Goal: Task Accomplishment & Management: Complete application form

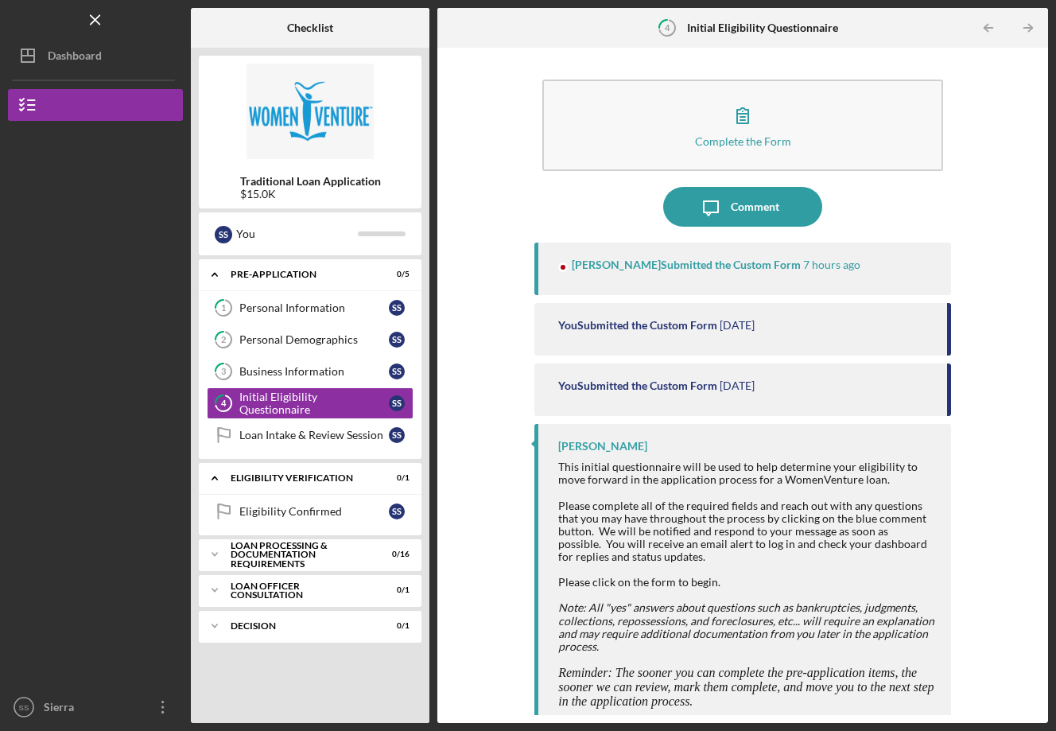
click at [301, 430] on div "Loan Intake & Review Session" at bounding box center [314, 435] width 150 height 13
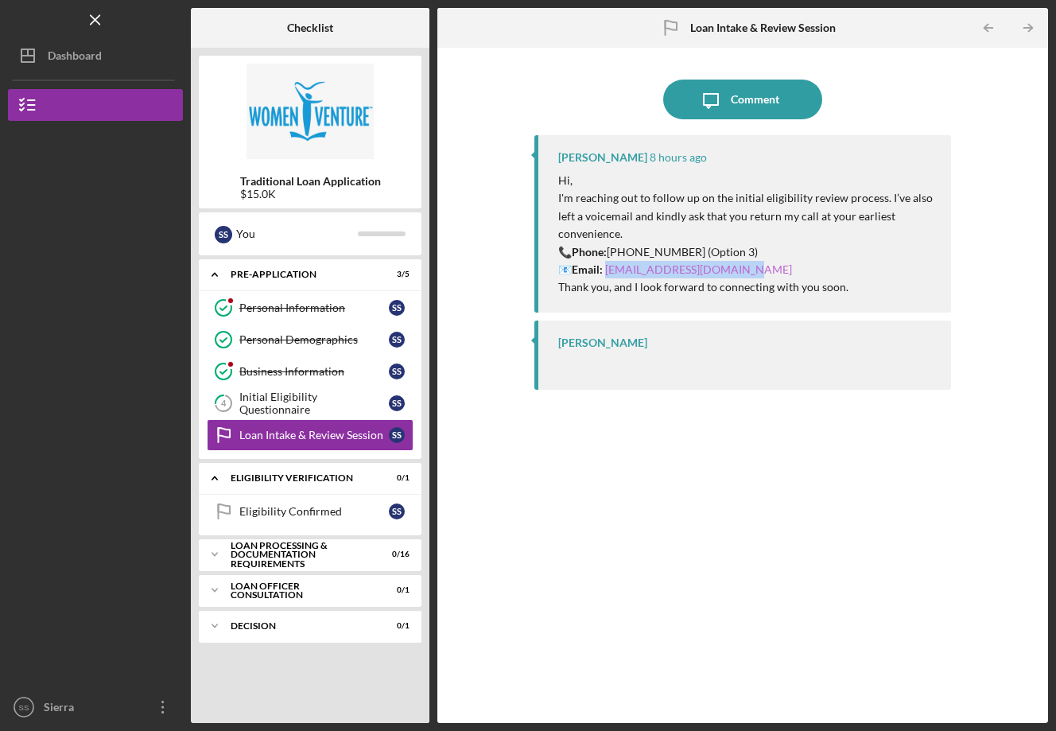
drag, startPoint x: 0, startPoint y: 0, endPoint x: 609, endPoint y: 268, distance: 665.7
click at [609, 268] on p "📞 Phone: [PHONE_NUMBER] (Option 3) 📧 Email: [EMAIL_ADDRESS][DOMAIN_NAME]" at bounding box center [746, 261] width 377 height 36
copy p "[EMAIL_ADDRESS][DOMAIN_NAME]"
drag, startPoint x: 310, startPoint y: 413, endPoint x: 524, endPoint y: 548, distance: 253.1
click at [310, 413] on link "4 Initial Eligibility Questionnaire S S" at bounding box center [310, 403] width 207 height 32
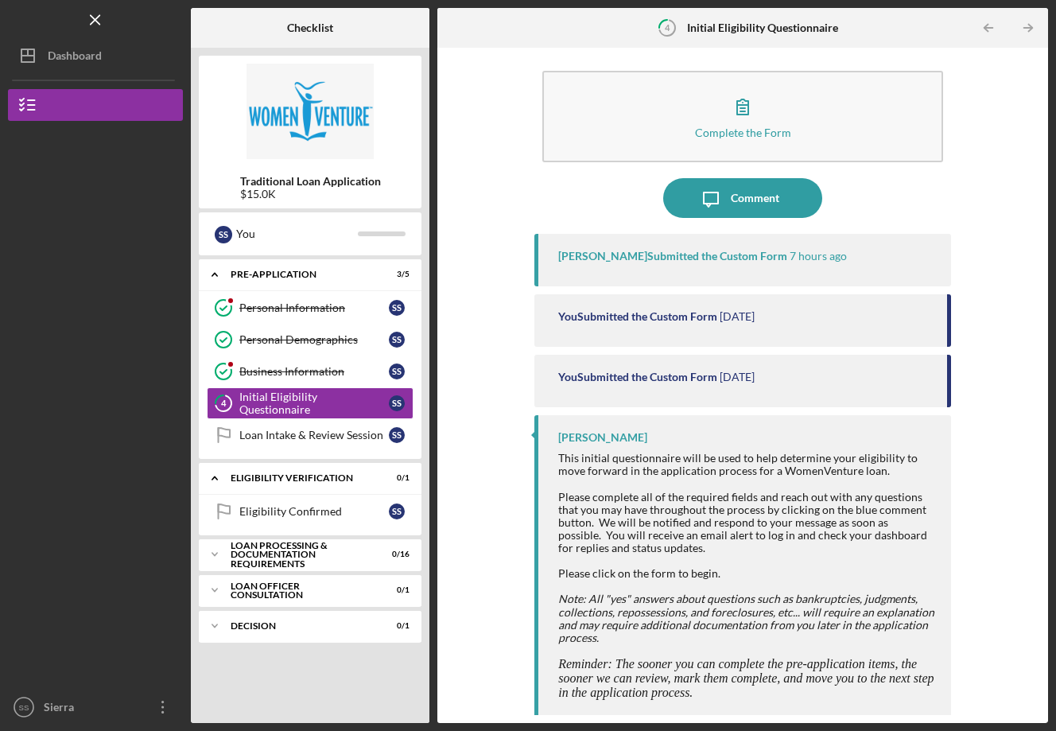
scroll to position [12, 0]
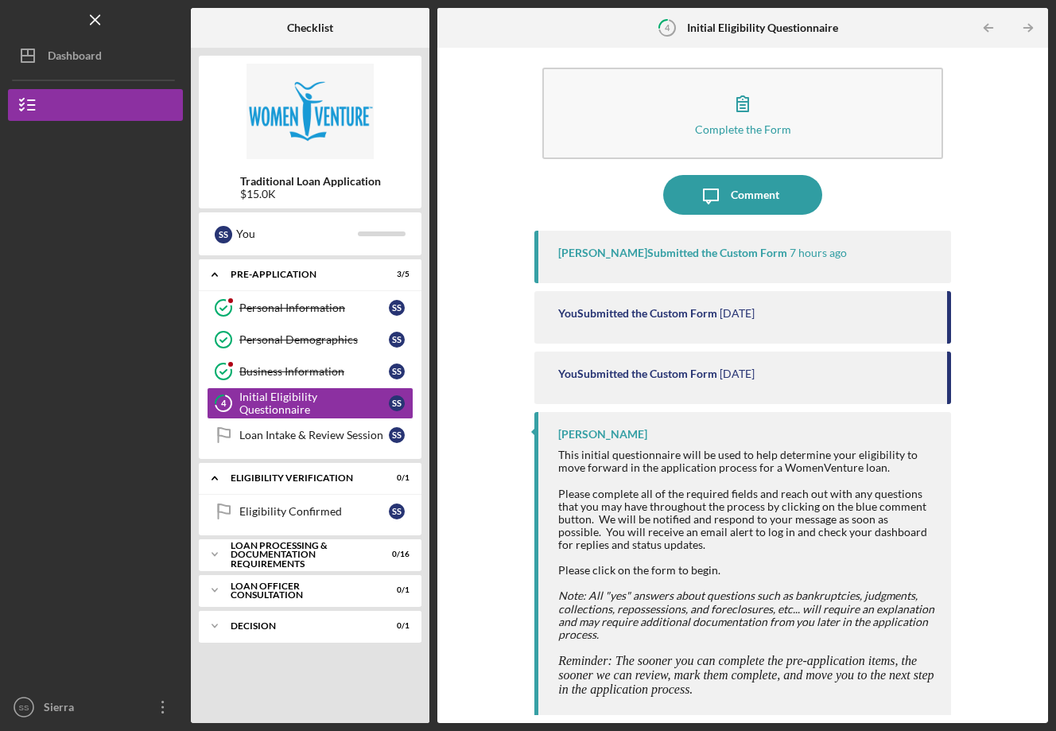
click at [275, 440] on div "Loan Intake & Review Session" at bounding box center [314, 435] width 150 height 13
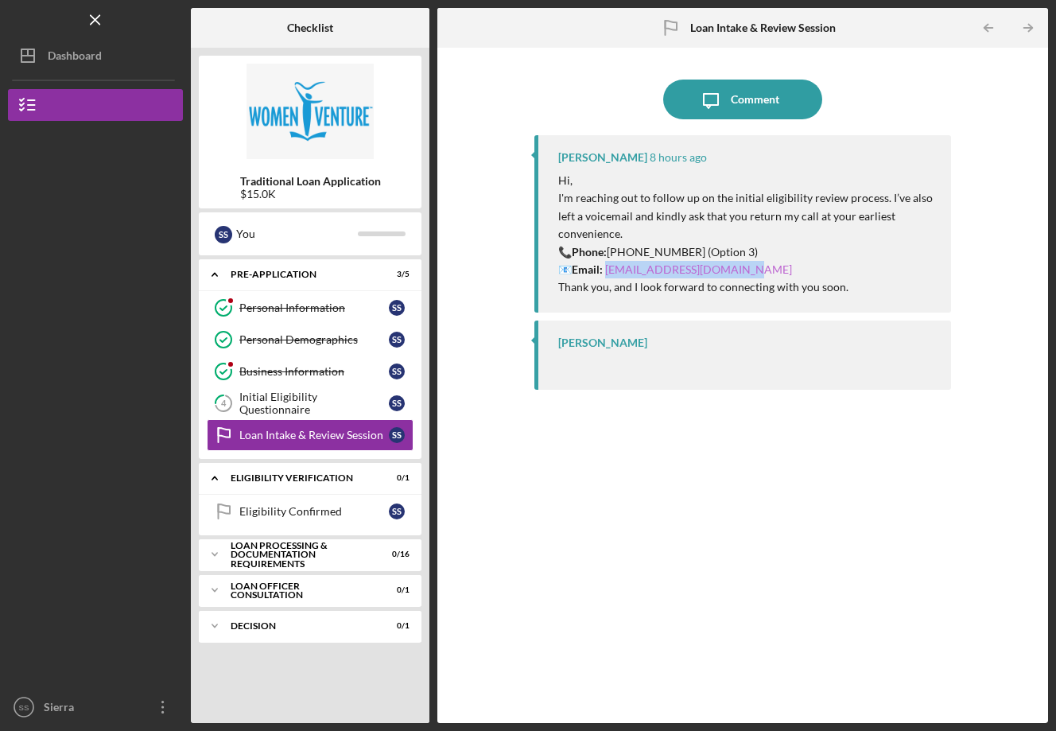
drag, startPoint x: 275, startPoint y: 440, endPoint x: 609, endPoint y: 264, distance: 377.5
click at [609, 264] on p "📞 Phone: [PHONE_NUMBER] (Option 3) 📧 Email: [EMAIL_ADDRESS][DOMAIN_NAME]" at bounding box center [746, 261] width 377 height 36
copy p "[EMAIL_ADDRESS][DOMAIN_NAME]"
click at [312, 339] on div "Personal Demographics" at bounding box center [314, 339] width 150 height 13
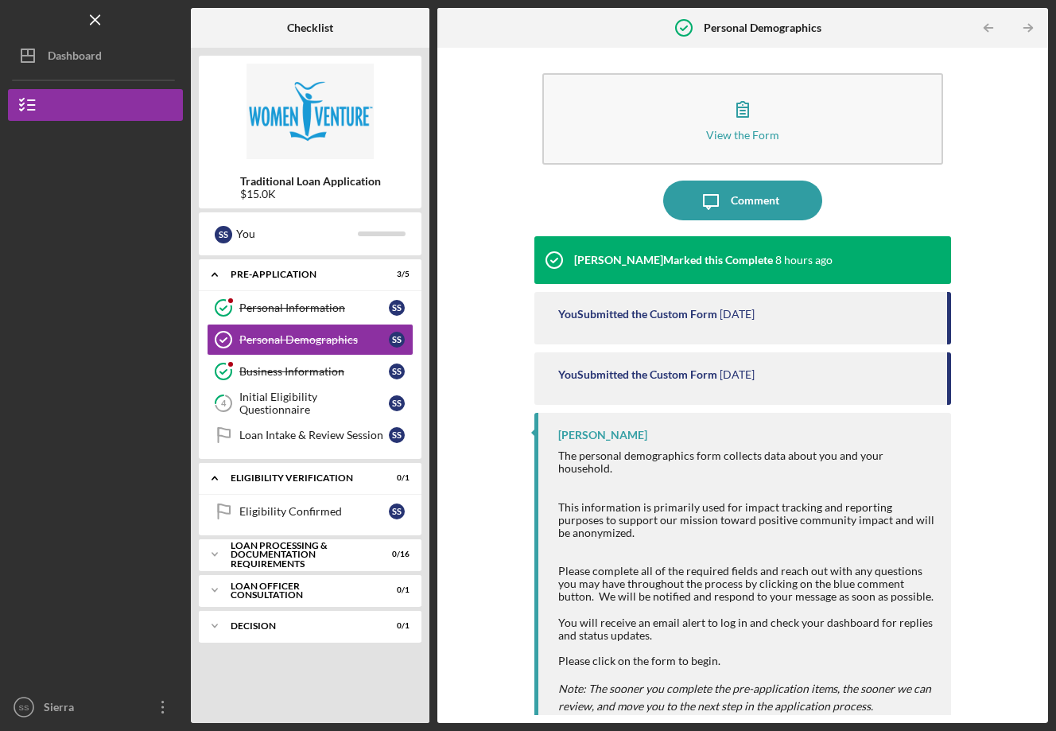
scroll to position [37, 0]
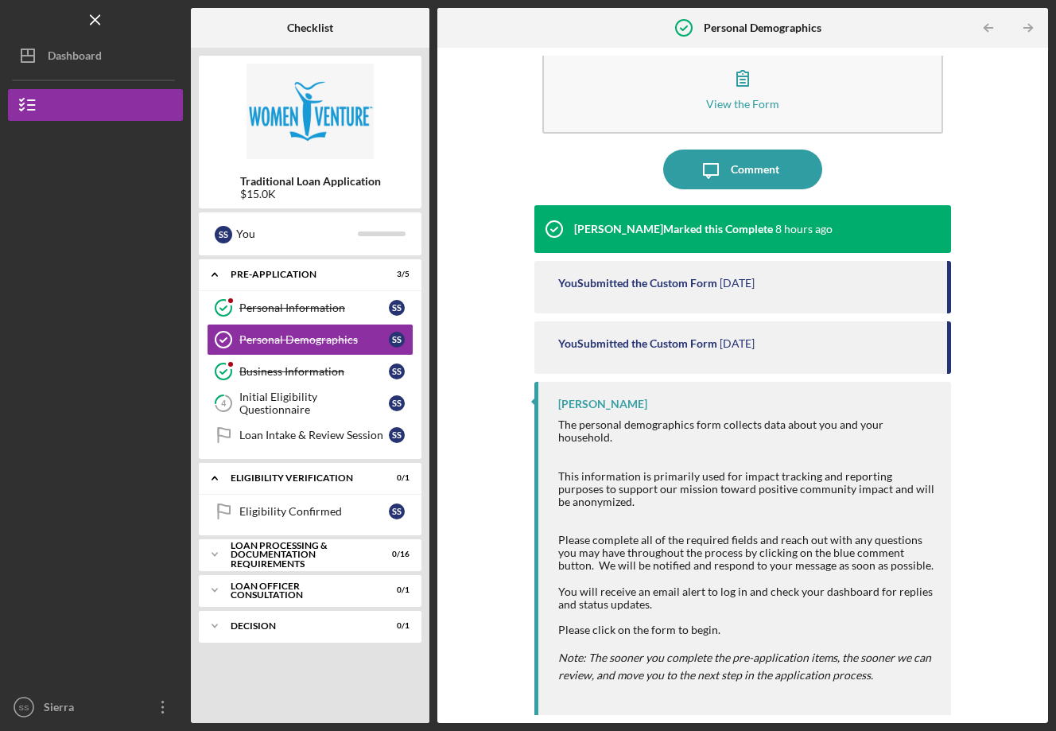
click at [246, 406] on div "Initial Eligibility Questionnaire" at bounding box center [314, 403] width 150 height 25
